Goal: Information Seeking & Learning: Learn about a topic

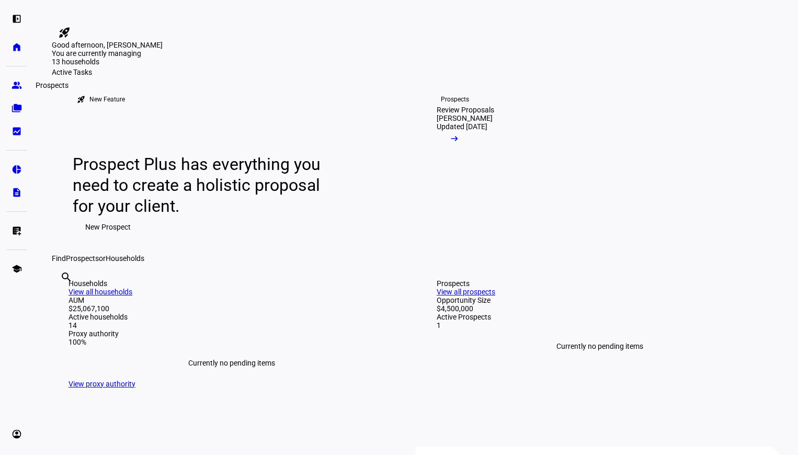
click at [16, 78] on link "group Prospects" at bounding box center [16, 85] width 21 height 21
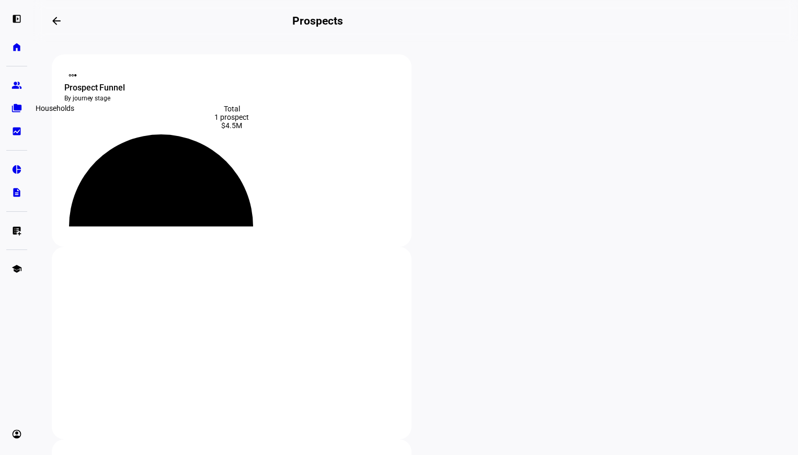
click at [16, 107] on eth-mat-symbol "folder_copy" at bounding box center [16, 108] width 10 height 10
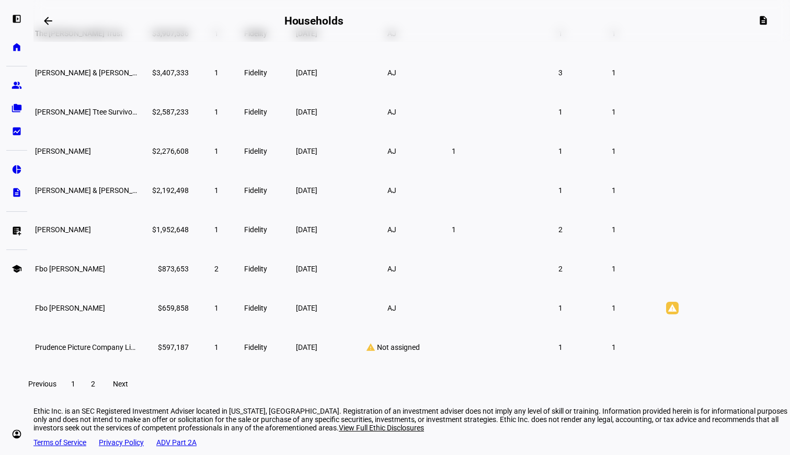
click at [139, 169] on td "[PERSON_NAME]" at bounding box center [86, 151] width 105 height 38
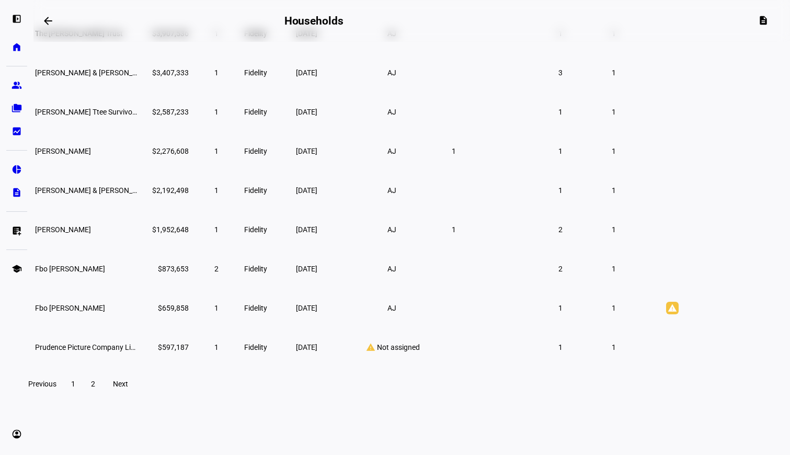
scroll to position [114, 0]
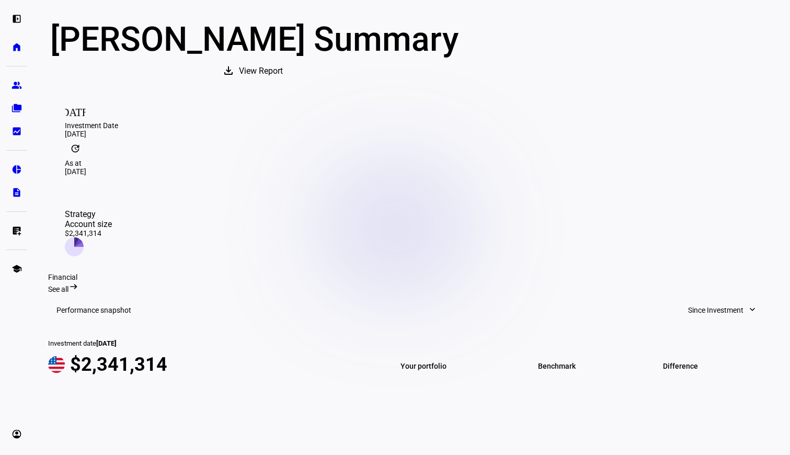
click at [151, 213] on div "[PERSON_NAME] Summary download View Report [DATE] Investment Date [DATE] update…" at bounding box center [412, 439] width 728 height 837
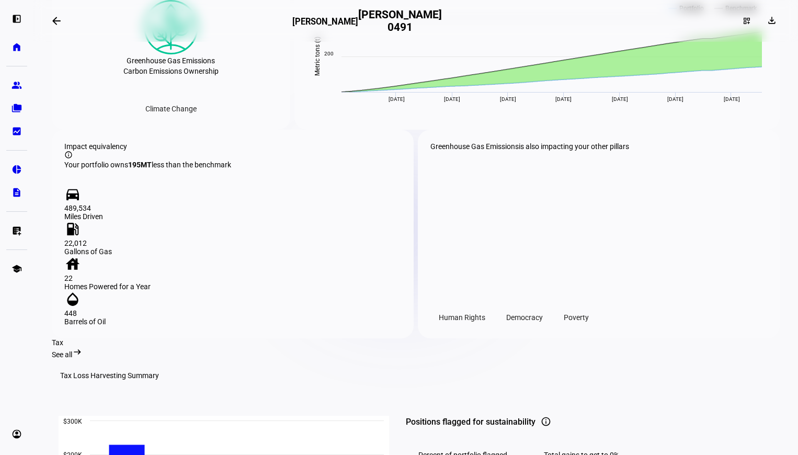
scroll to position [1271, 0]
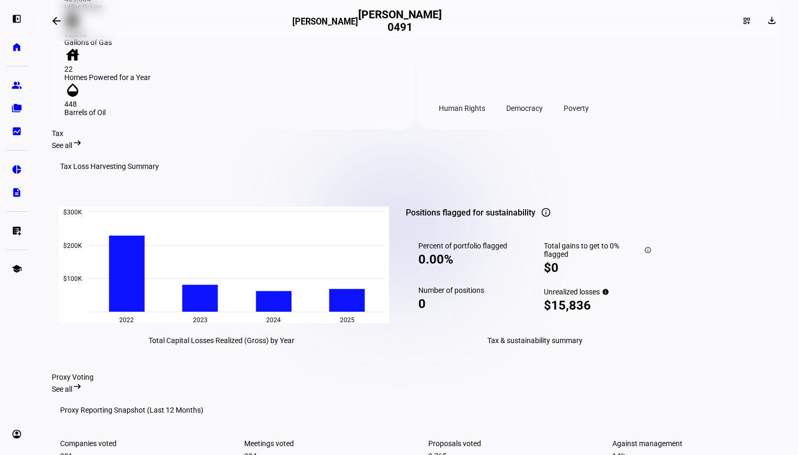
click at [83, 137] on mat-icon "arrow_right_alt" at bounding box center [77, 142] width 10 height 10
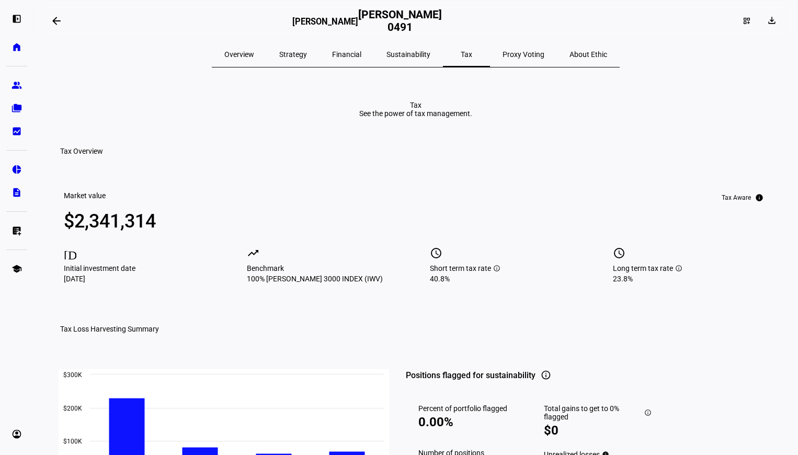
click at [394, 65] on span "Sustainability" at bounding box center [408, 54] width 44 height 25
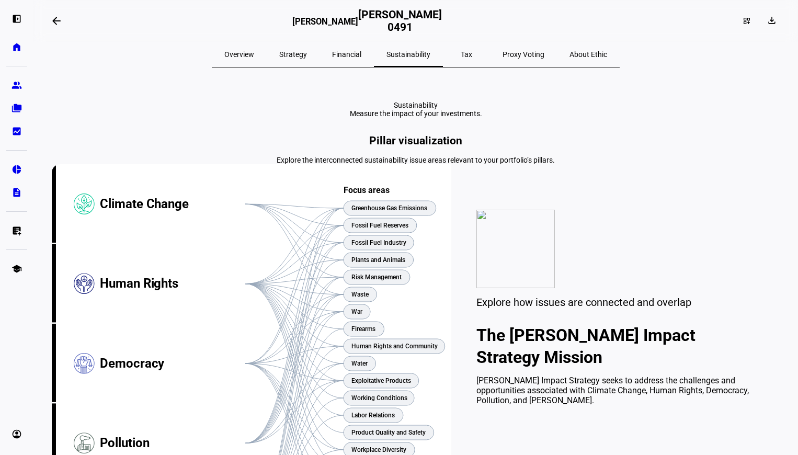
click at [460, 58] on span "Tax" at bounding box center [465, 54] width 11 height 7
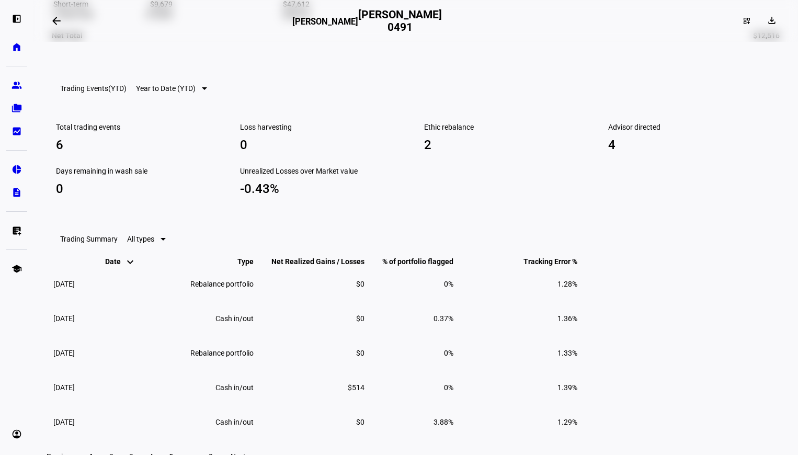
scroll to position [784, 0]
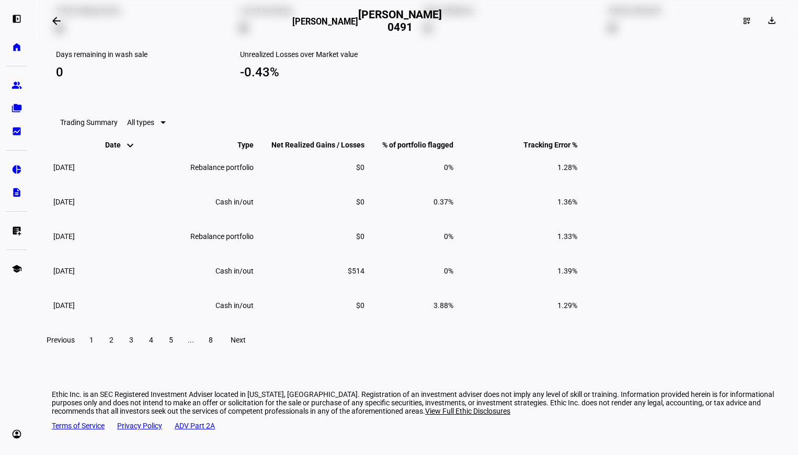
drag, startPoint x: 261, startPoint y: 218, endPoint x: 230, endPoint y: 221, distance: 31.4
click at [230, 85] on div "Total trading events 6 Loss harvesting 0 Ethic rebalance 2 Advisor directed 4 D…" at bounding box center [416, 37] width 728 height 96
click at [293, 85] on div "Total trading events 6 Loss harvesting 0 Ethic rebalance 2 Advisor directed 4 D…" at bounding box center [416, 37] width 728 height 96
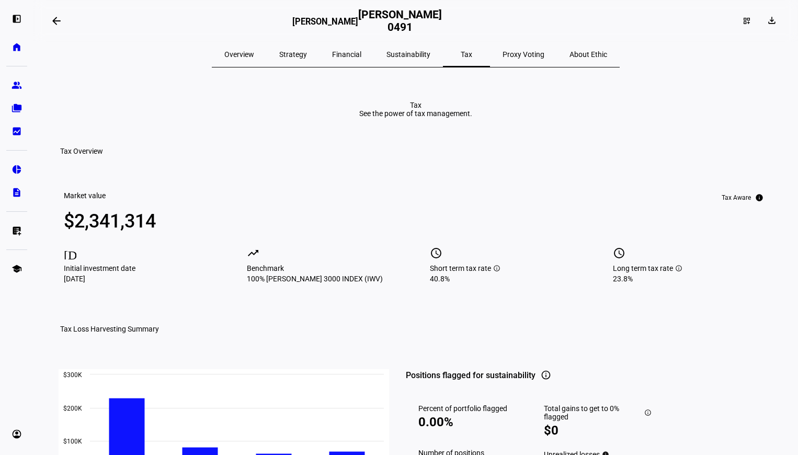
scroll to position [261, 0]
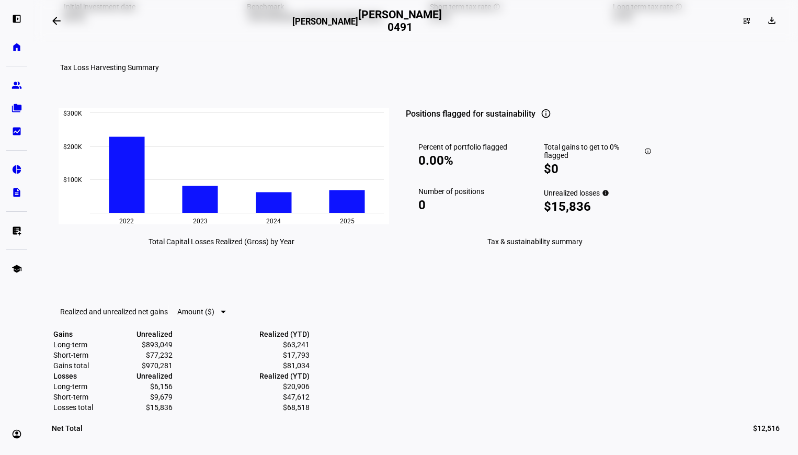
drag, startPoint x: 593, startPoint y: 285, endPoint x: 649, endPoint y: 292, distance: 55.8
click at [649, 214] on div "$15,836" at bounding box center [598, 206] width 108 height 15
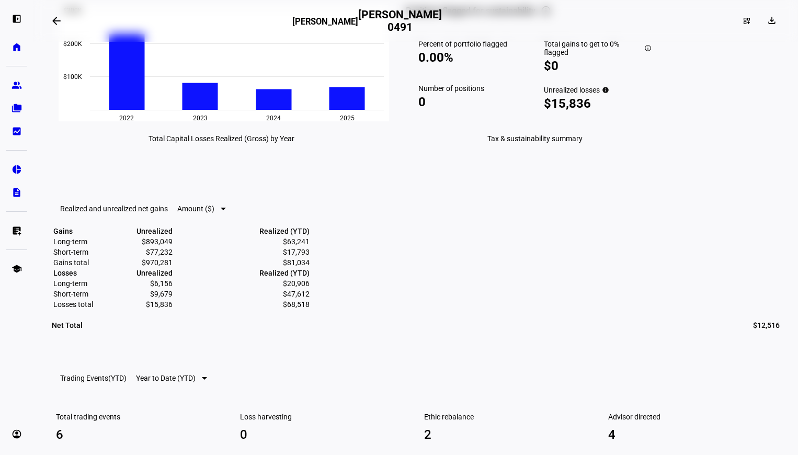
scroll to position [575, 0]
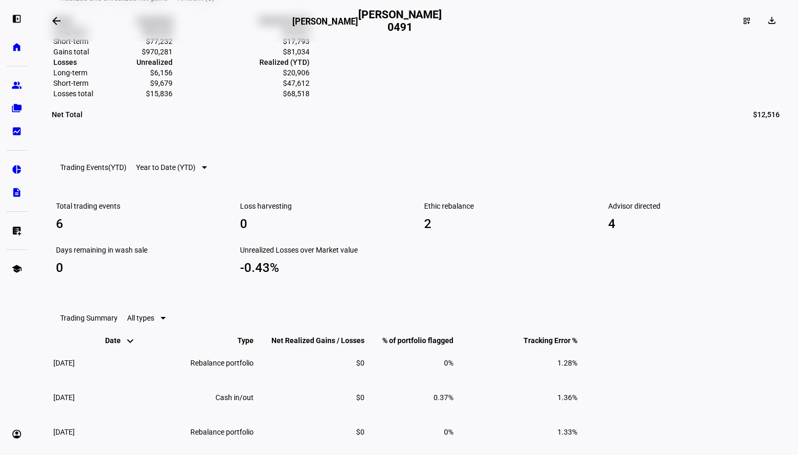
drag, startPoint x: 738, startPoint y: 317, endPoint x: 765, endPoint y: 309, distance: 27.6
click at [765, 130] on mat-card "Realized and unrealized net gains Amount ($) Gains Unrealized Realized (YTD) Lo…" at bounding box center [416, 55] width 728 height 148
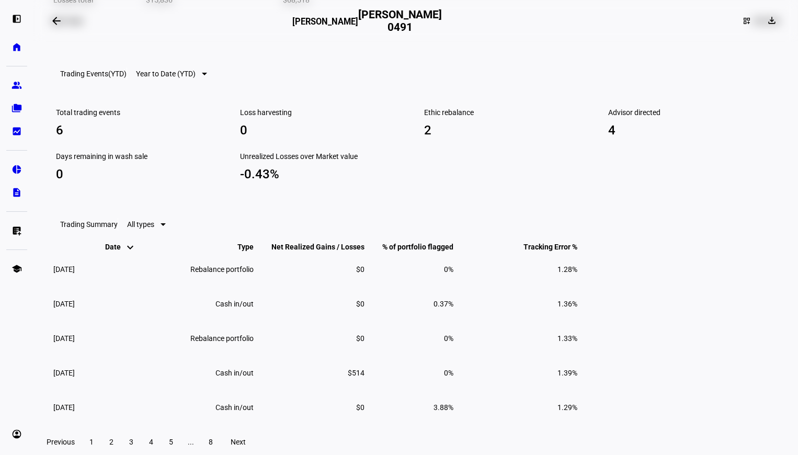
scroll to position [784, 0]
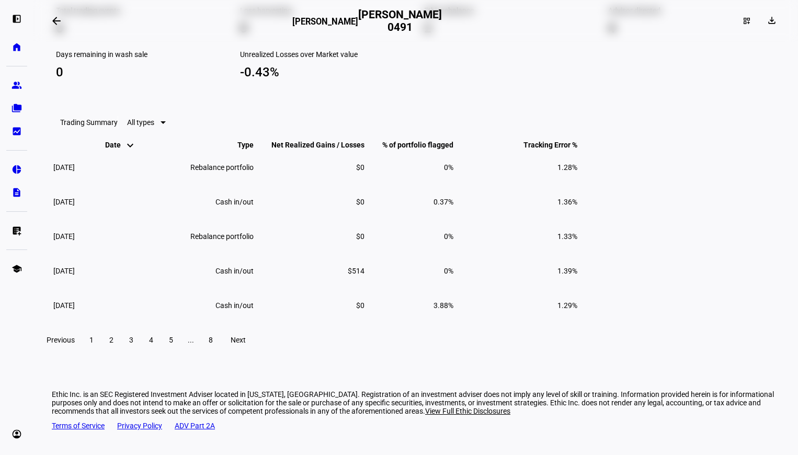
drag, startPoint x: 240, startPoint y: 227, endPoint x: 268, endPoint y: 235, distance: 28.9
click at [268, 85] on div "Total trading events 6 Loss harvesting 0 Ethic rebalance 2 Advisor directed 4 D…" at bounding box center [416, 37] width 728 height 96
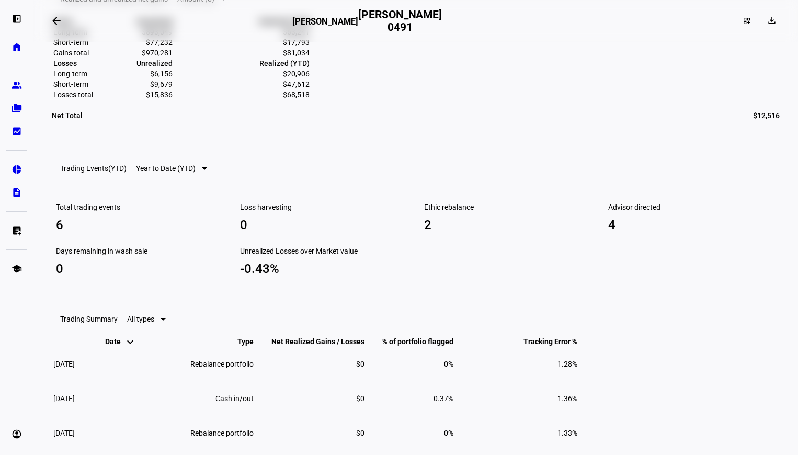
scroll to position [575, 0]
drag, startPoint x: 62, startPoint y: 89, endPoint x: 183, endPoint y: 88, distance: 121.3
copy eth-data-table-title "Realized and unrealized net gains"
drag, startPoint x: 767, startPoint y: 288, endPoint x: 747, endPoint y: 285, distance: 20.0
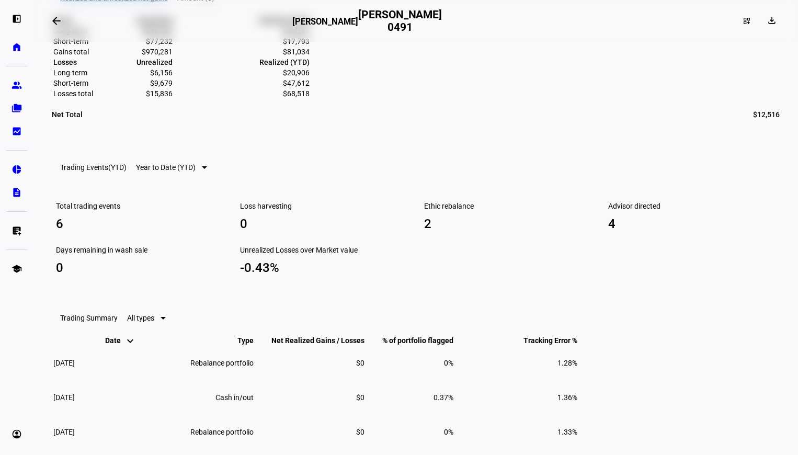
click at [310, 98] on td "$68,518" at bounding box center [242, 93] width 136 height 9
copy td "$68,518"
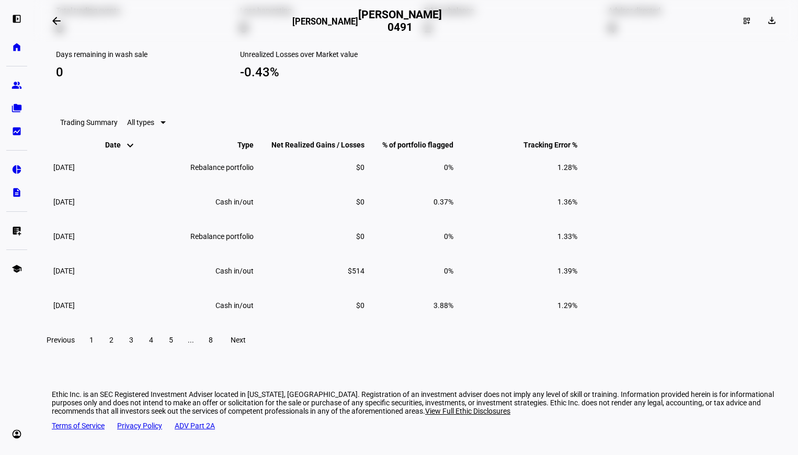
scroll to position [993, 0]
